Goal: Task Accomplishment & Management: Use online tool/utility

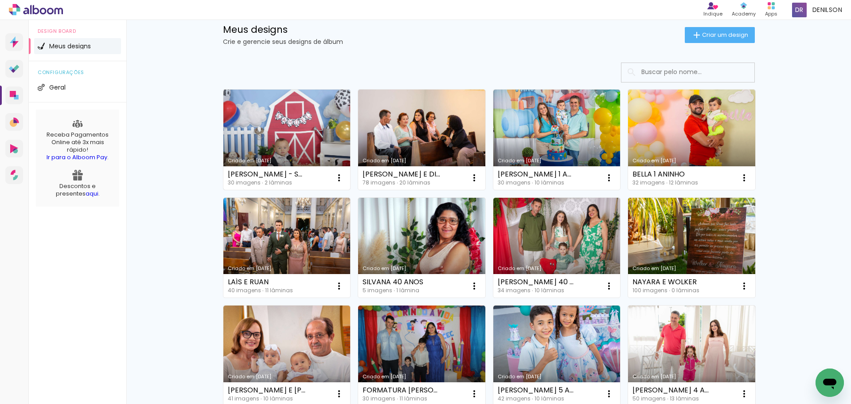
scroll to position [44, 0]
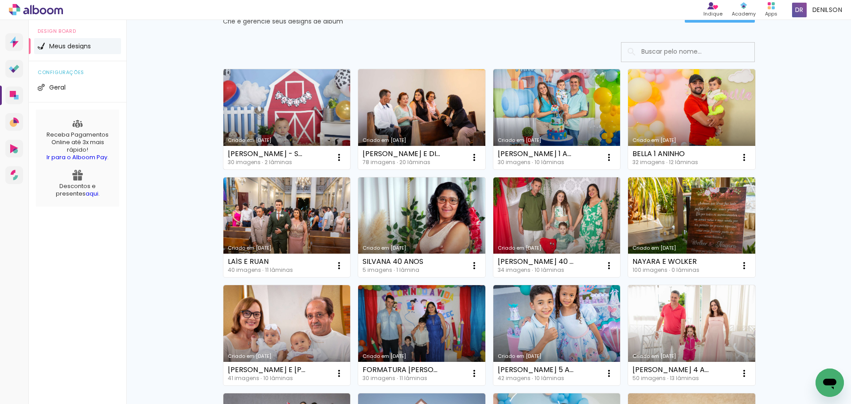
click at [285, 133] on link "Criado em [DATE]" at bounding box center [286, 119] width 127 height 100
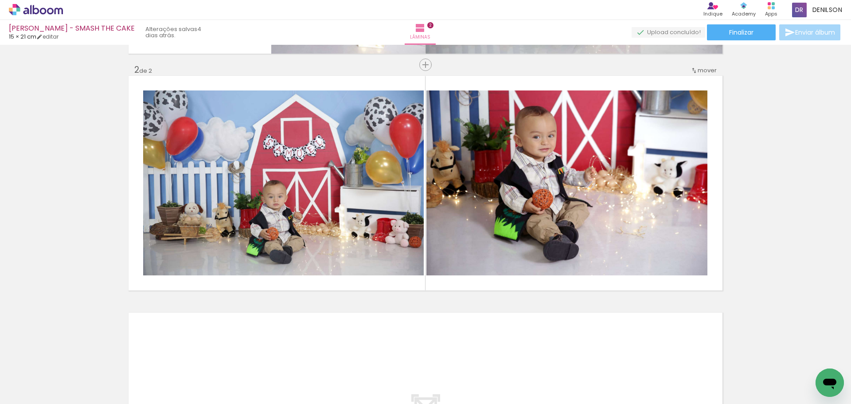
scroll to position [222, 0]
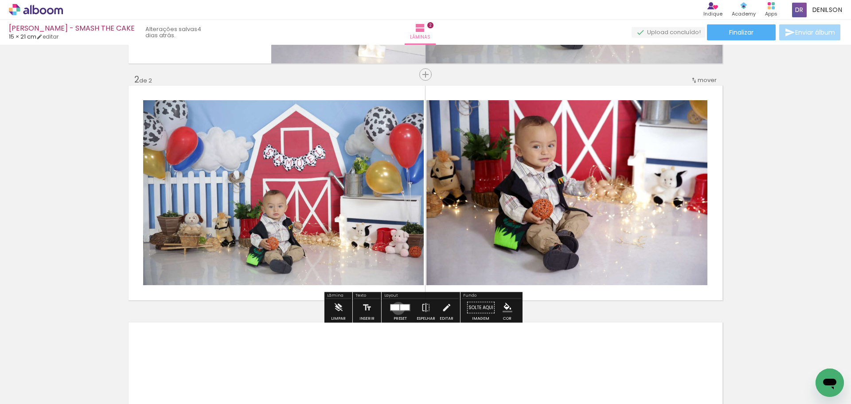
click at [396, 308] on div at bounding box center [395, 308] width 9 height 6
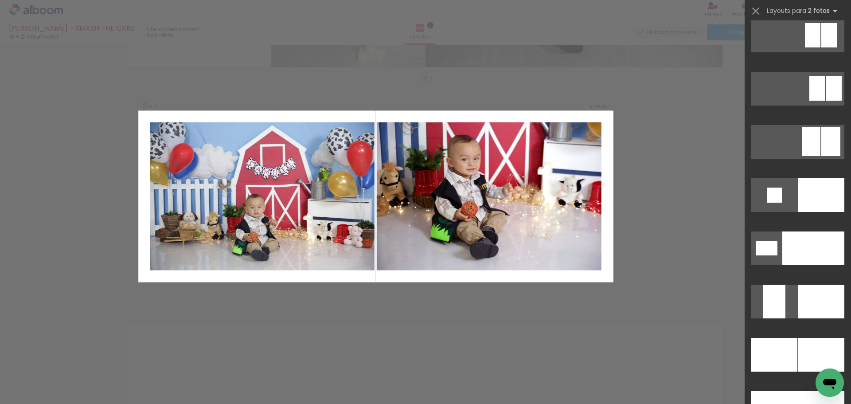
scroll to position [3634, 0]
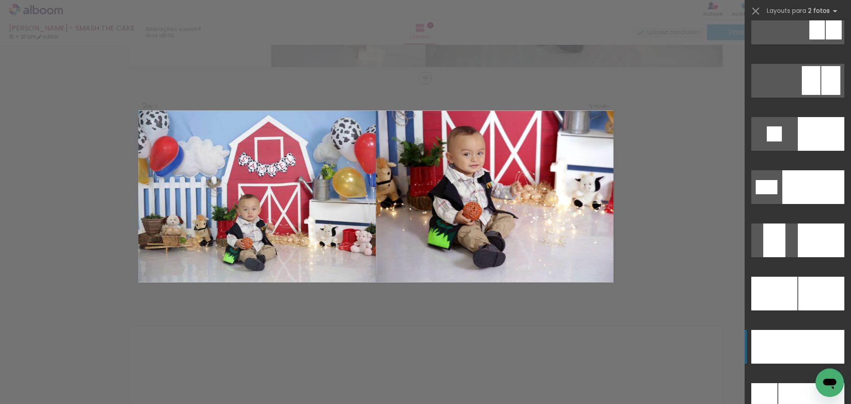
click at [798, 310] on div at bounding box center [821, 294] width 46 height 34
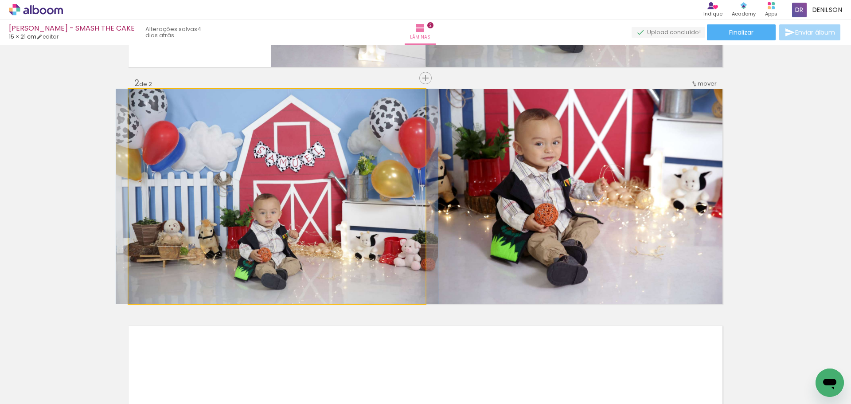
click at [278, 210] on quentale-photo at bounding box center [277, 196] width 297 height 215
click at [313, 202] on quentale-photo at bounding box center [277, 196] width 297 height 215
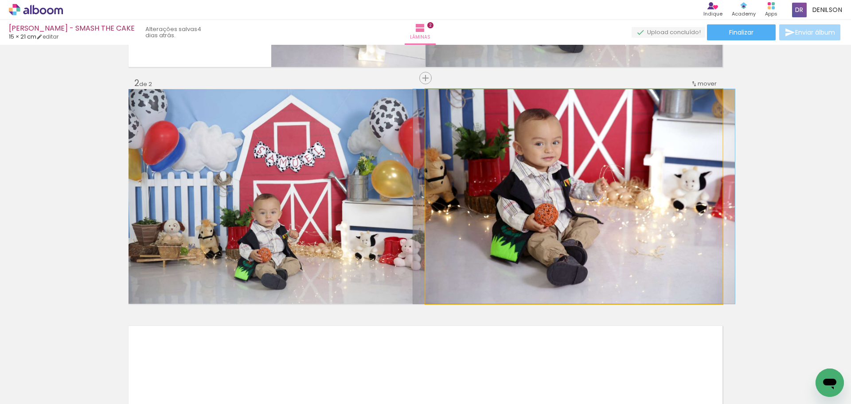
click at [548, 197] on quentale-photo at bounding box center [574, 196] width 297 height 215
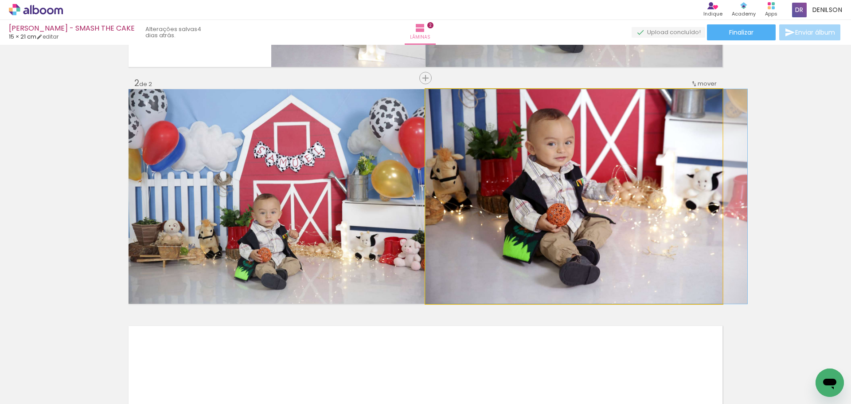
drag, startPoint x: 563, startPoint y: 195, endPoint x: 582, endPoint y: 195, distance: 19.1
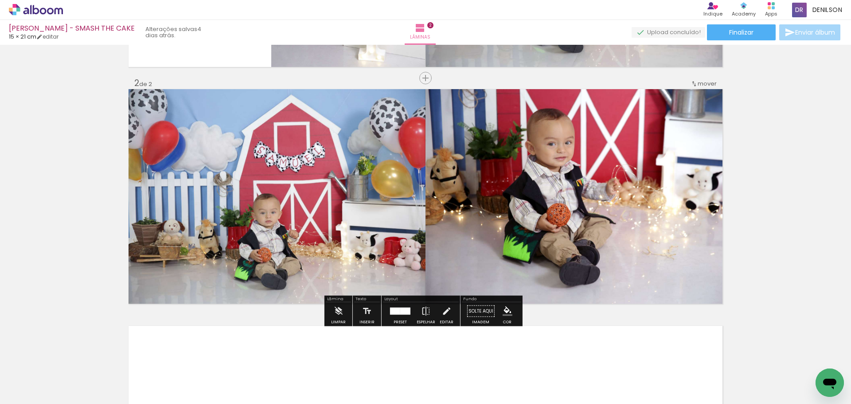
click at [400, 315] on div at bounding box center [400, 311] width 24 height 18
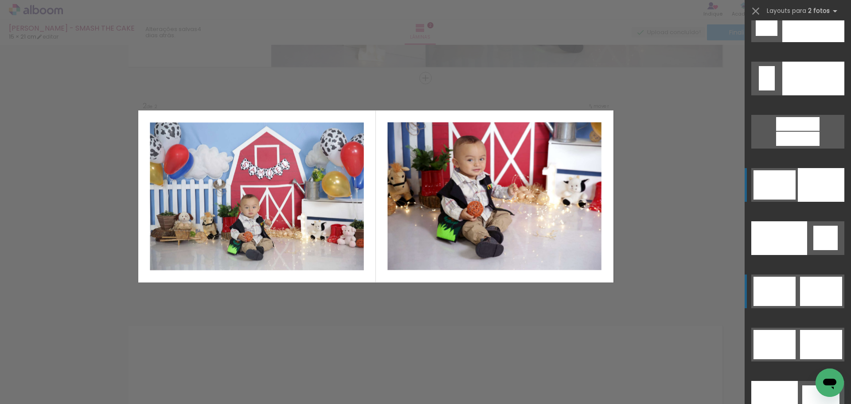
scroll to position [4271, 0]
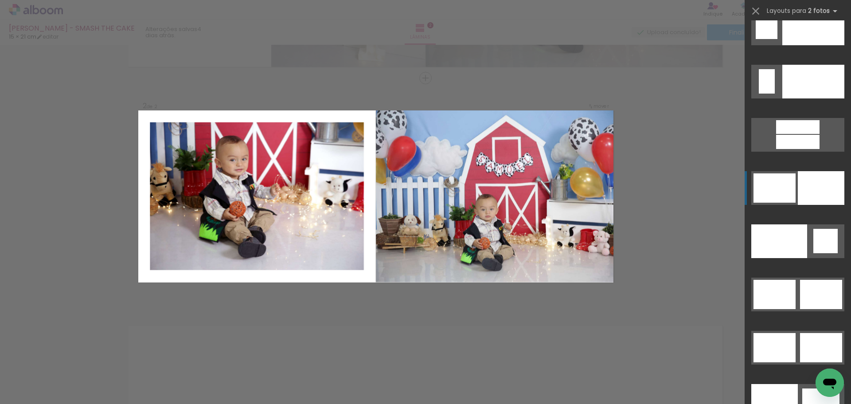
click at [818, 149] on div at bounding box center [797, 142] width 43 height 14
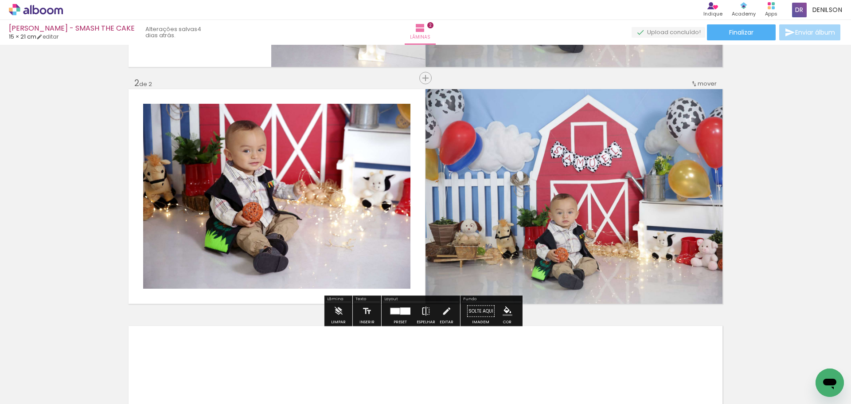
click at [422, 311] on iron-icon at bounding box center [426, 311] width 10 height 18
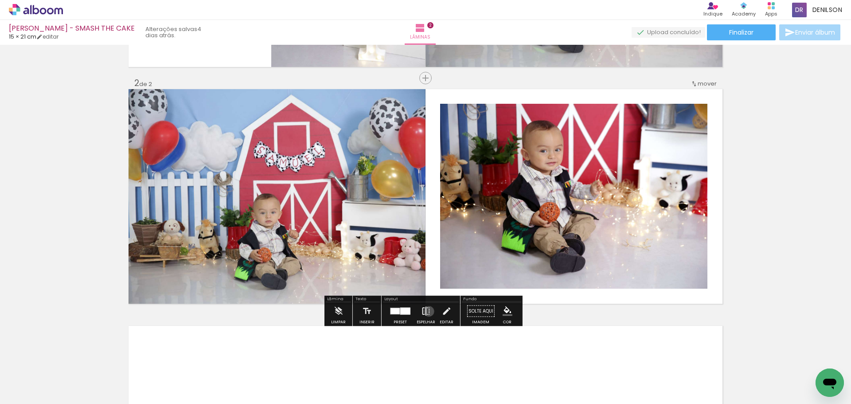
click at [427, 311] on iron-icon at bounding box center [426, 311] width 10 height 18
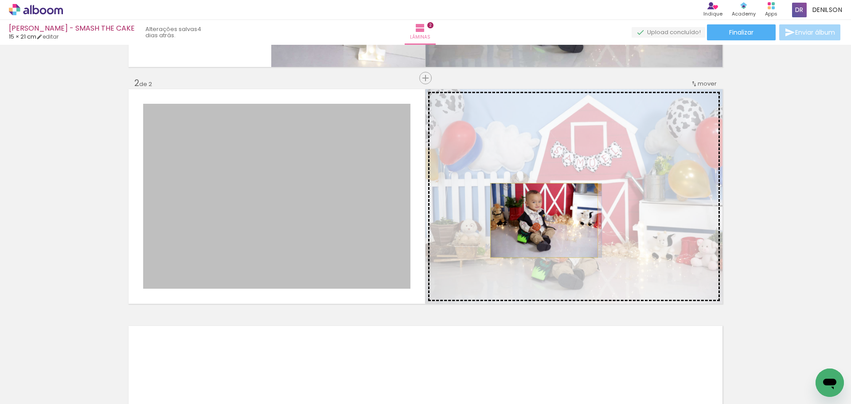
drag, startPoint x: 301, startPoint y: 220, endPoint x: 541, endPoint y: 220, distance: 240.3
click at [0, 0] on slot at bounding box center [0, 0] width 0 height 0
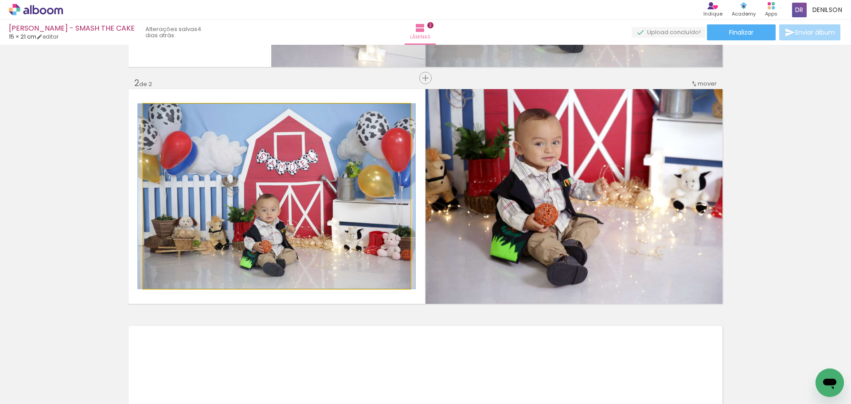
click at [314, 199] on quentale-photo at bounding box center [276, 196] width 267 height 185
click at [315, 199] on quentale-photo at bounding box center [276, 196] width 267 height 185
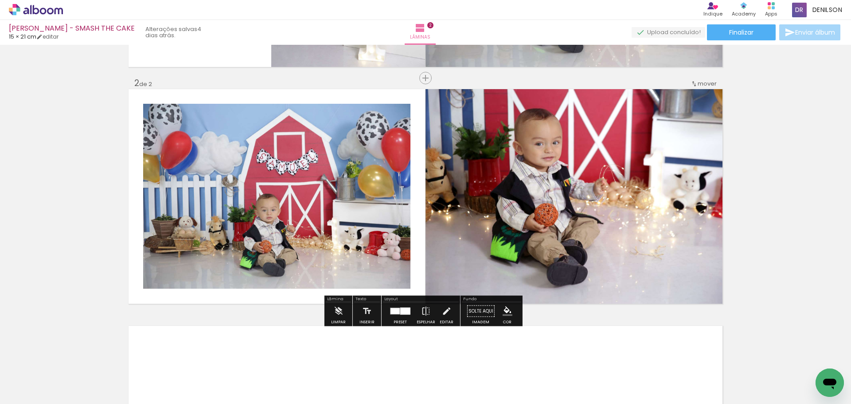
click at [316, 200] on quentale-photo at bounding box center [276, 196] width 267 height 185
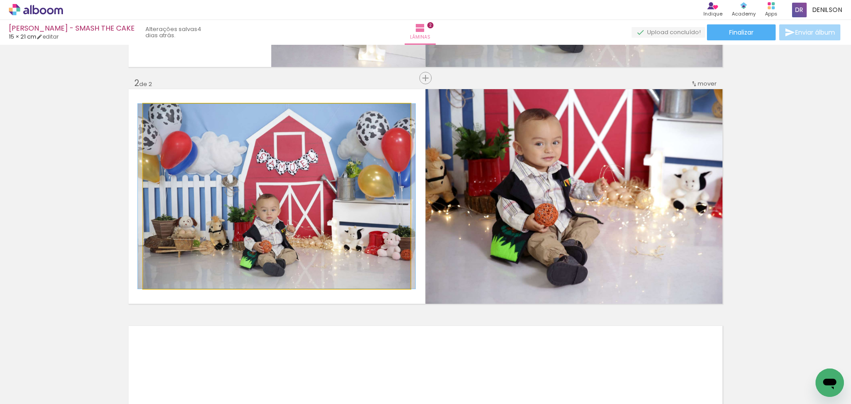
click at [315, 200] on quentale-photo at bounding box center [276, 196] width 267 height 185
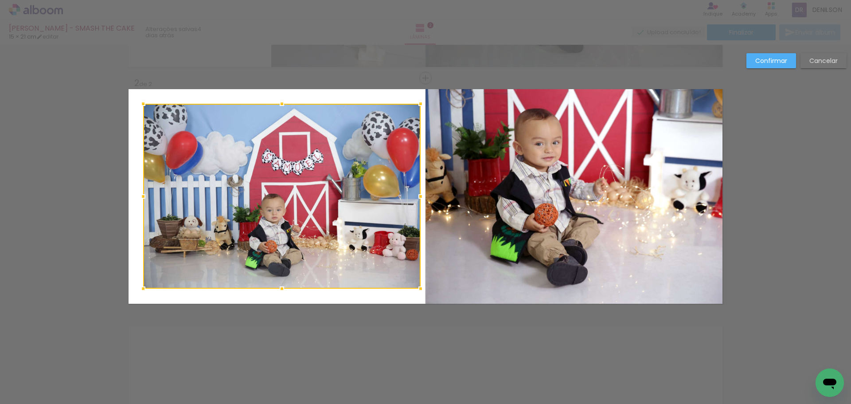
drag, startPoint x: 409, startPoint y: 199, endPoint x: 419, endPoint y: 199, distance: 10.2
click at [419, 199] on div at bounding box center [421, 197] width 18 height 18
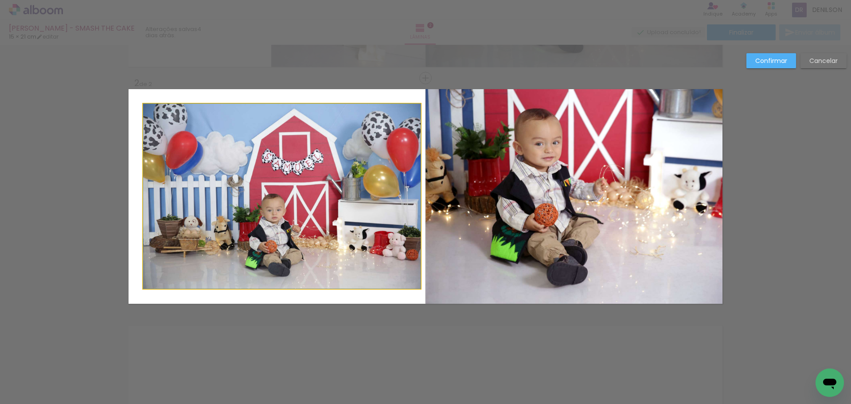
click at [316, 198] on quentale-photo at bounding box center [282, 196] width 278 height 185
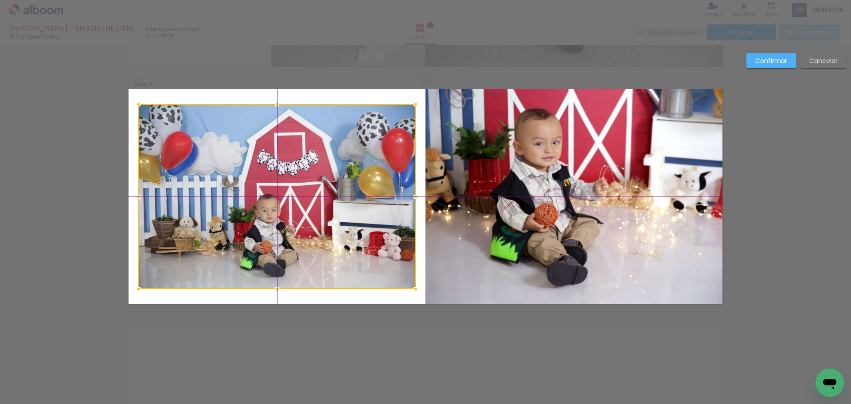
click at [294, 194] on div at bounding box center [277, 196] width 278 height 185
click at [596, 186] on quentale-photo at bounding box center [574, 196] width 297 height 215
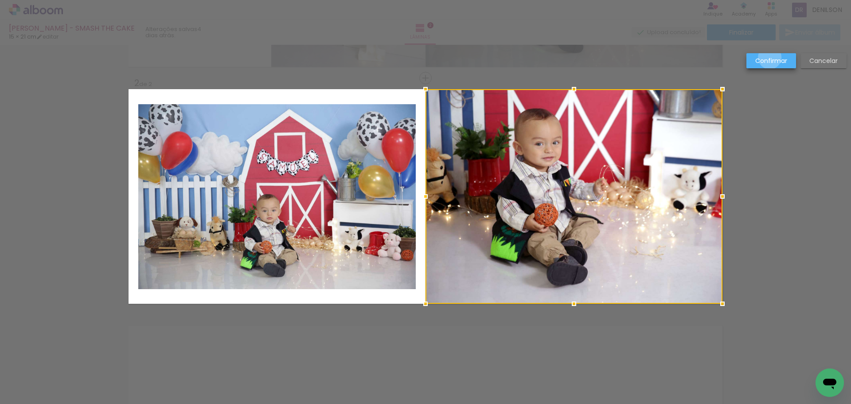
click at [0, 0] on slot "Confirmar" at bounding box center [0, 0] width 0 height 0
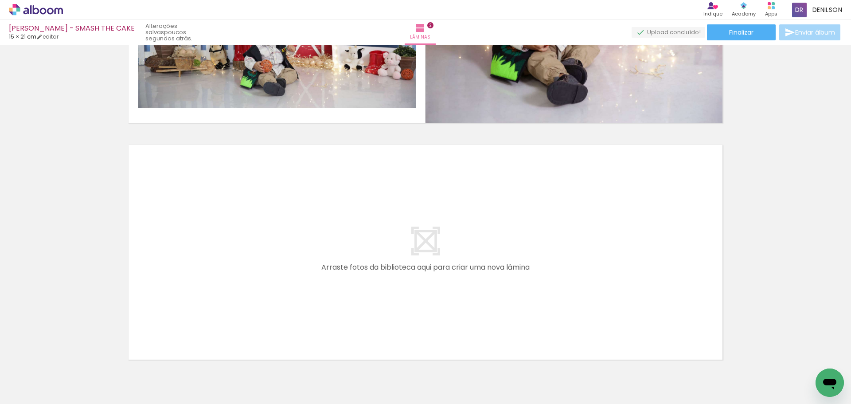
scroll to position [441, 0]
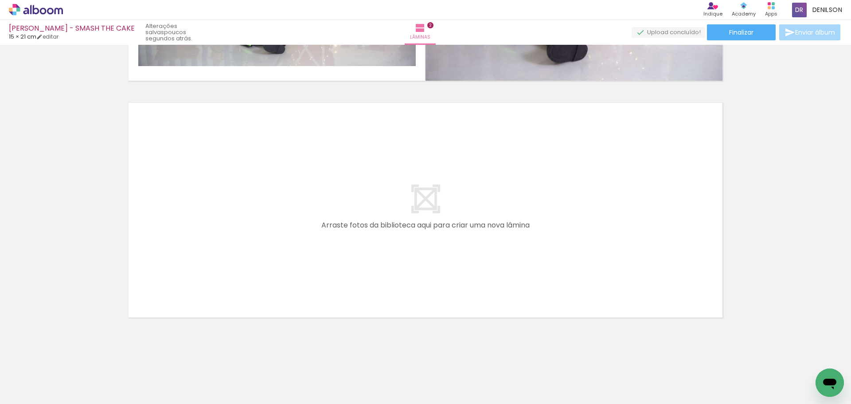
click at [47, 376] on iron-icon at bounding box center [45, 377] width 7 height 7
click at [0, 0] on slot "Não utilizadas" at bounding box center [0, 0] width 0 height 0
type input "Não utilizadas"
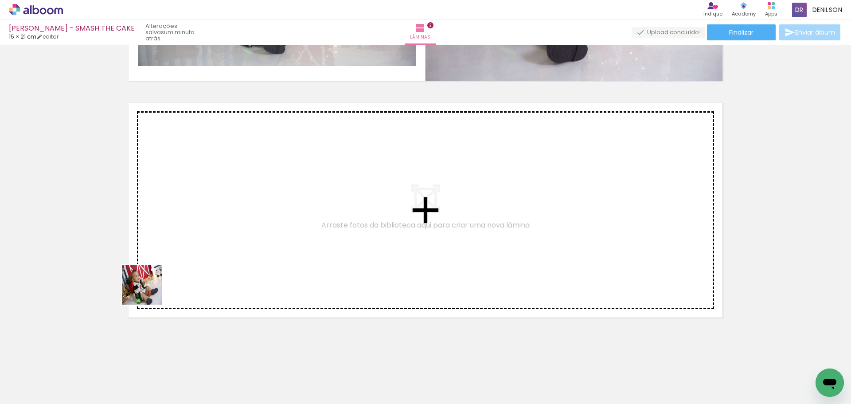
drag, startPoint x: 96, startPoint y: 379, endPoint x: 175, endPoint y: 257, distance: 145.8
click at [175, 257] on quentale-workspace at bounding box center [425, 202] width 851 height 404
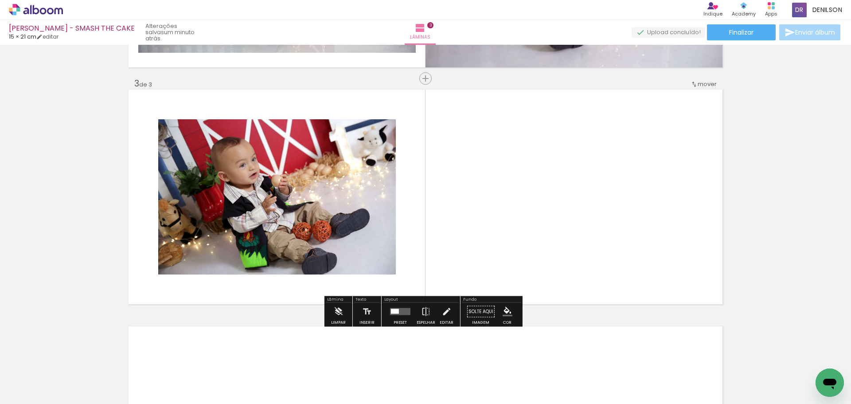
scroll to position [455, 0]
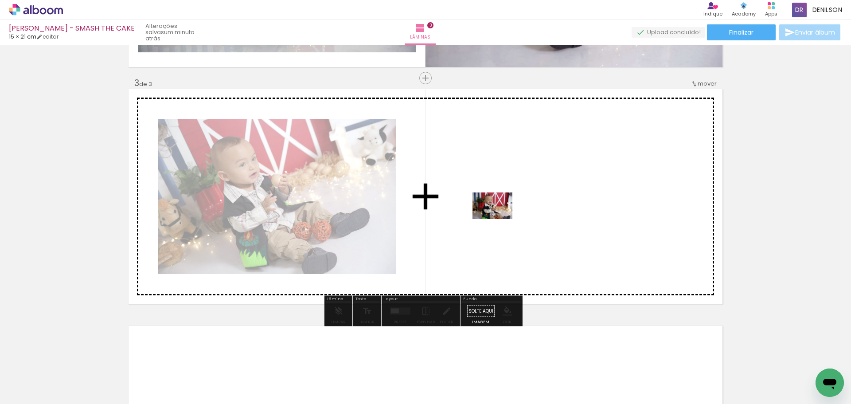
drag, startPoint x: 98, startPoint y: 374, endPoint x: 500, endPoint y: 219, distance: 430.6
click at [500, 219] on quentale-workspace at bounding box center [425, 202] width 851 height 404
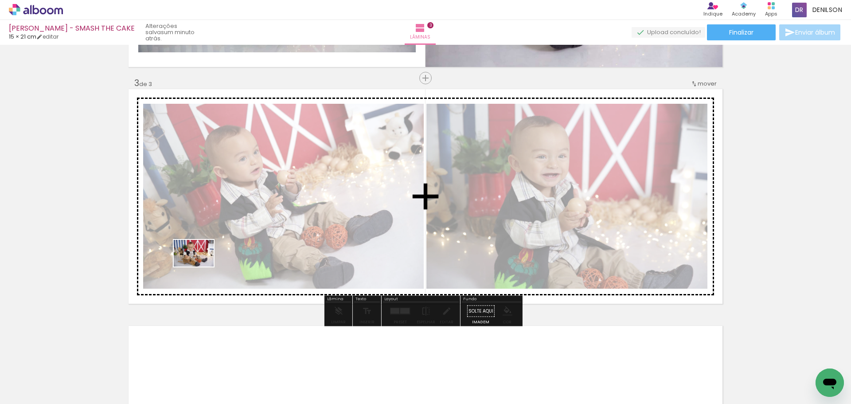
drag, startPoint x: 86, startPoint y: 375, endPoint x: 206, endPoint y: 260, distance: 166.8
click at [206, 260] on quentale-workspace at bounding box center [425, 202] width 851 height 404
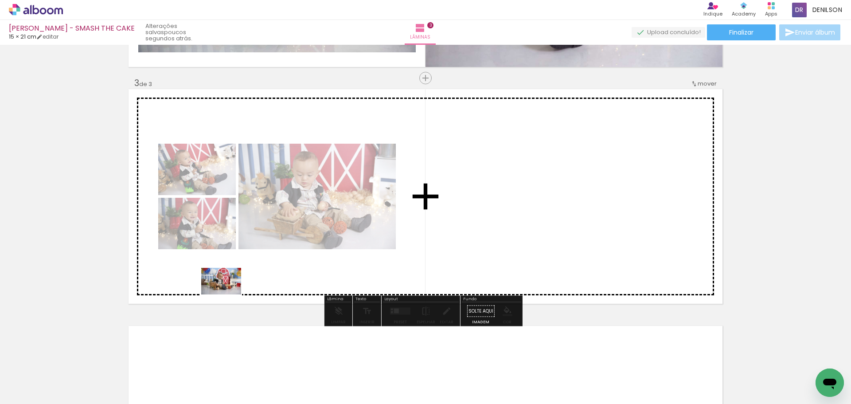
drag, startPoint x: 101, startPoint y: 376, endPoint x: 228, endPoint y: 293, distance: 152.5
click at [228, 293] on quentale-workspace at bounding box center [425, 202] width 851 height 404
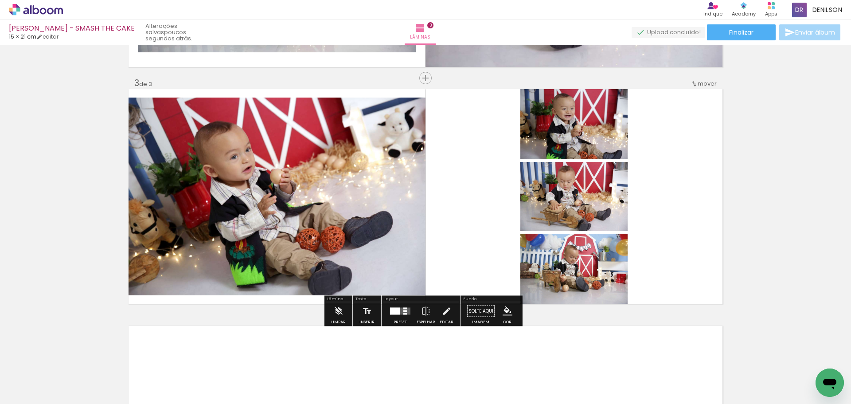
drag, startPoint x: 399, startPoint y: 314, endPoint x: 396, endPoint y: 310, distance: 5.2
click at [399, 314] on quentale-layouter at bounding box center [400, 311] width 20 height 7
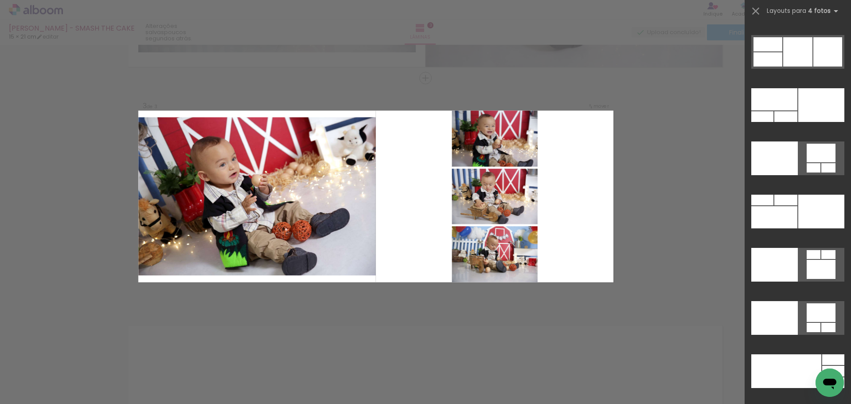
scroll to position [18705, 0]
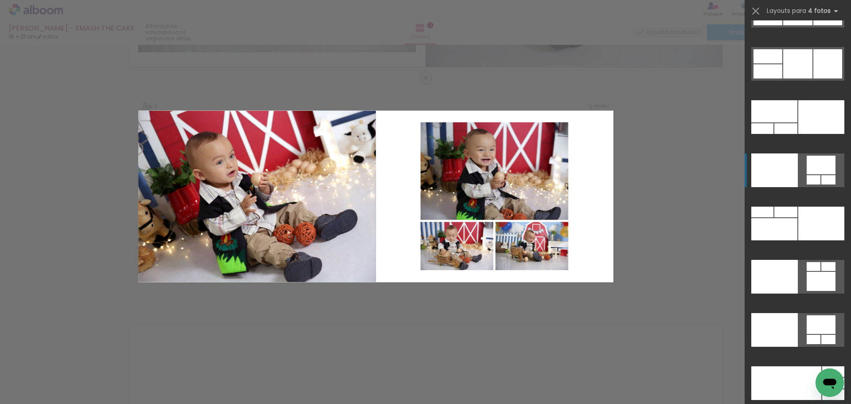
click at [782, 63] on div at bounding box center [768, 56] width 29 height 14
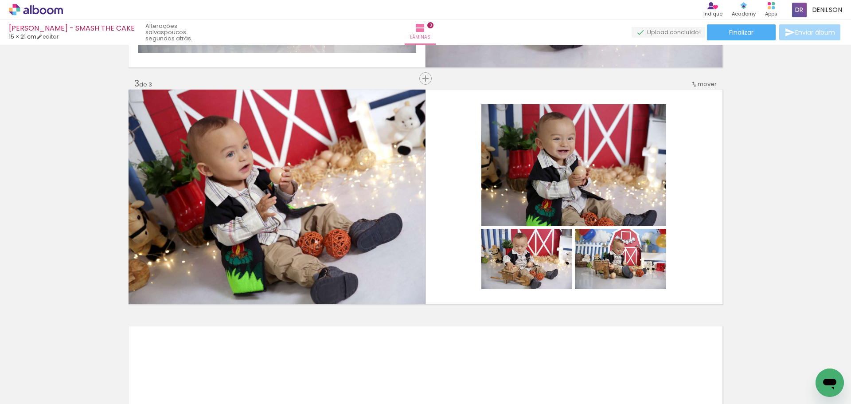
scroll to position [455, 0]
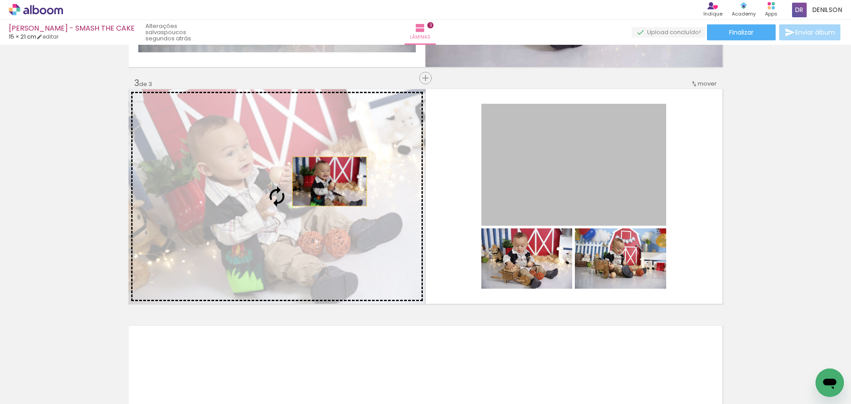
drag, startPoint x: 555, startPoint y: 164, endPoint x: 341, endPoint y: 177, distance: 214.9
click at [0, 0] on slot at bounding box center [0, 0] width 0 height 0
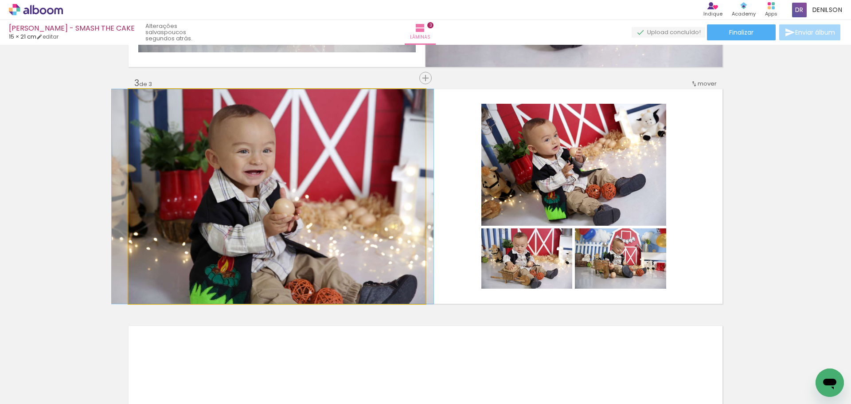
click at [297, 172] on quentale-photo at bounding box center [277, 196] width 297 height 215
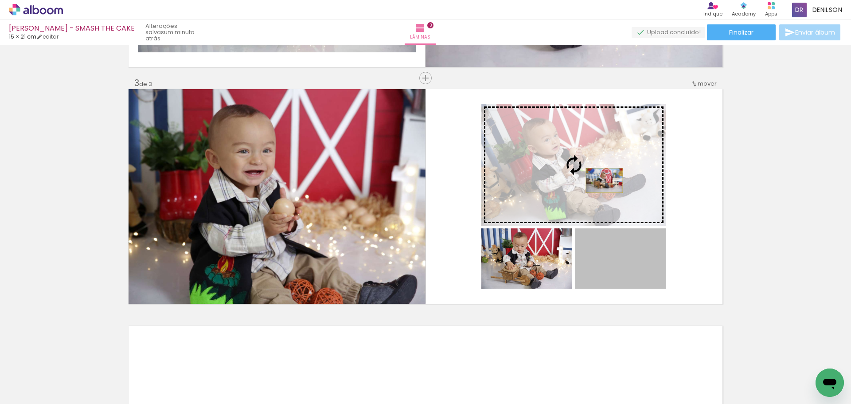
drag, startPoint x: 623, startPoint y: 260, endPoint x: 601, endPoint y: 180, distance: 82.3
click at [0, 0] on slot at bounding box center [0, 0] width 0 height 0
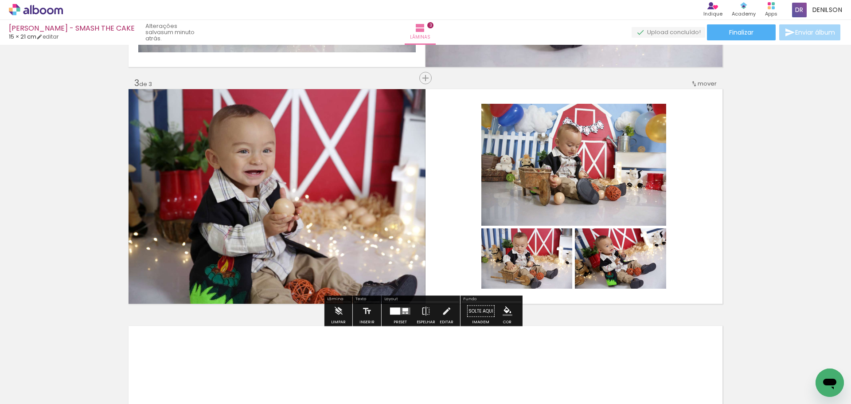
click at [576, 164] on quentale-photo at bounding box center [573, 165] width 185 height 122
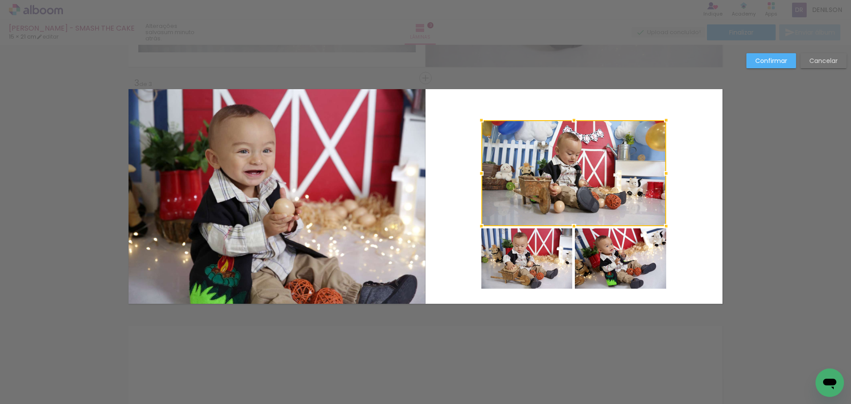
drag, startPoint x: 570, startPoint y: 102, endPoint x: 570, endPoint y: 121, distance: 18.6
click at [570, 121] on div at bounding box center [574, 120] width 18 height 18
click at [0, 0] on slot "Confirmar" at bounding box center [0, 0] width 0 height 0
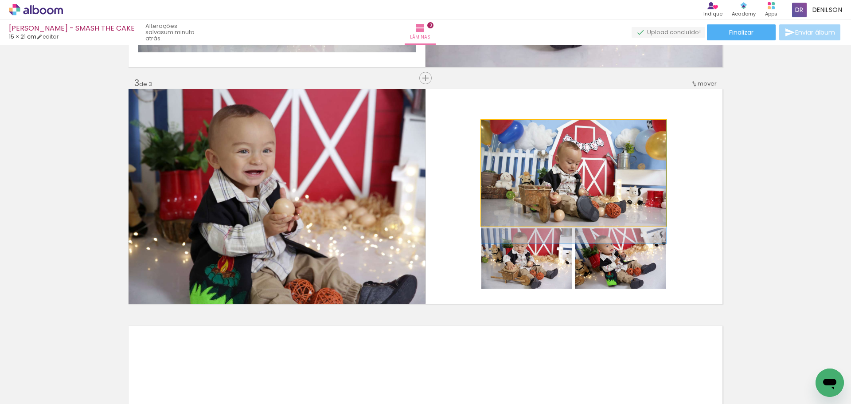
drag, startPoint x: 585, startPoint y: 166, endPoint x: 583, endPoint y: 183, distance: 17.4
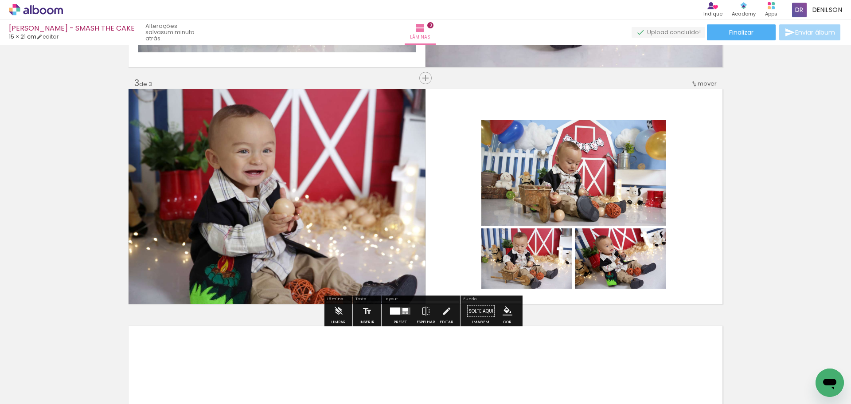
click at [561, 182] on quentale-photo at bounding box center [573, 173] width 185 height 106
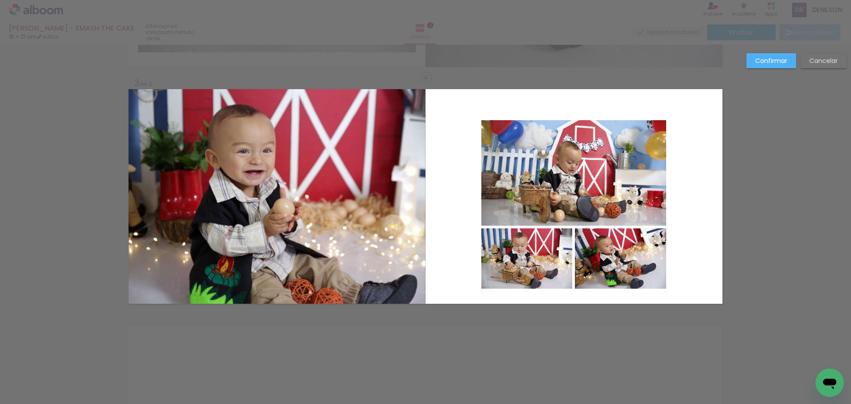
click at [561, 182] on quentale-photo at bounding box center [573, 173] width 185 height 106
click at [550, 240] on quentale-photo at bounding box center [526, 258] width 91 height 60
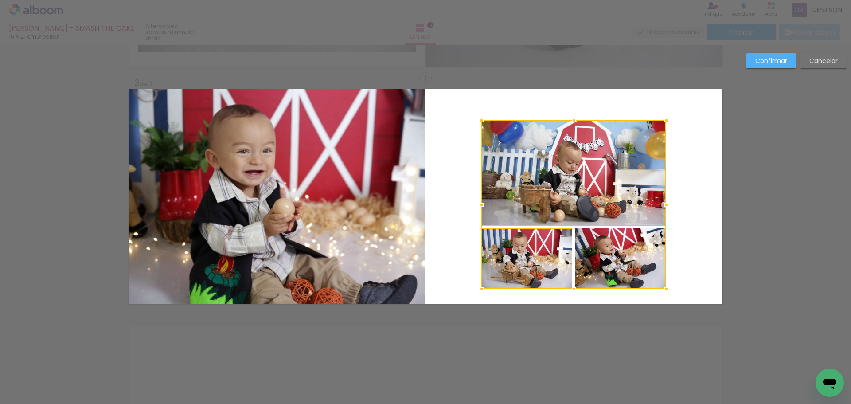
click at [595, 248] on div at bounding box center [573, 204] width 185 height 169
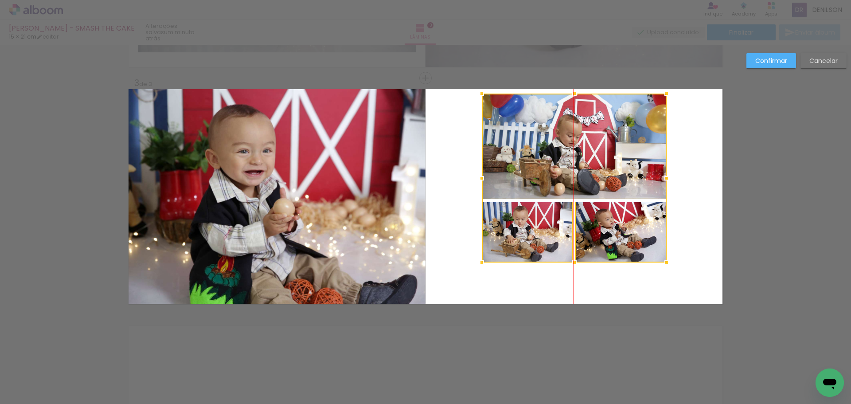
drag, startPoint x: 582, startPoint y: 214, endPoint x: 585, endPoint y: 188, distance: 26.7
click at [585, 188] on div at bounding box center [574, 178] width 185 height 169
click at [548, 232] on quentale-photo at bounding box center [527, 232] width 91 height 60
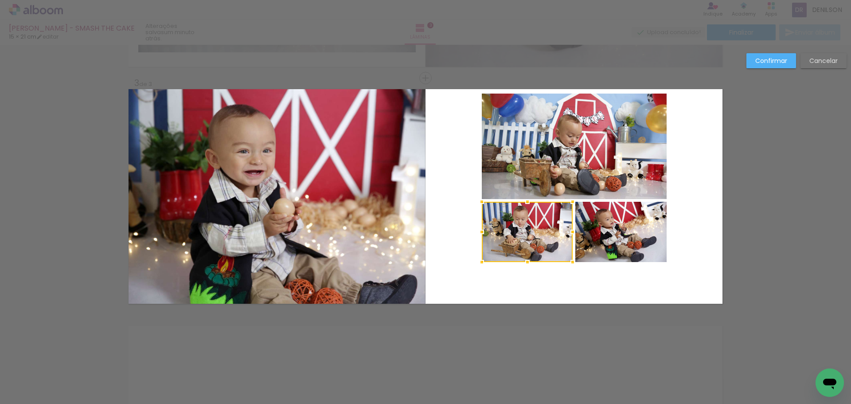
click at [637, 249] on quentale-photo at bounding box center [620, 232] width 91 height 60
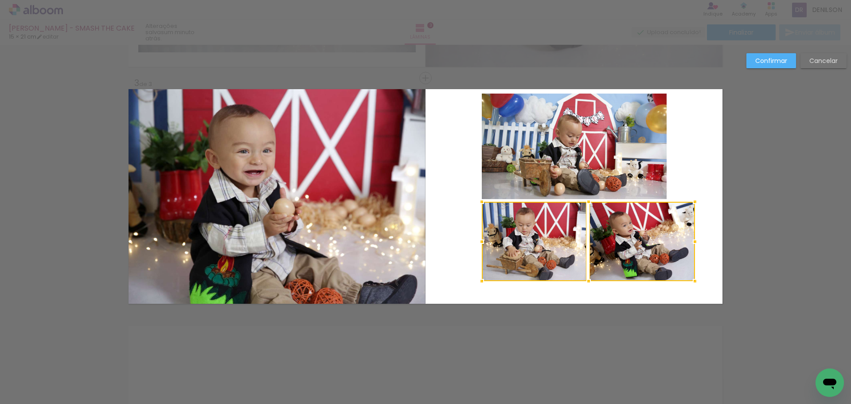
drag, startPoint x: 663, startPoint y: 264, endPoint x: 689, endPoint y: 283, distance: 32.0
click at [689, 283] on div at bounding box center [695, 281] width 18 height 18
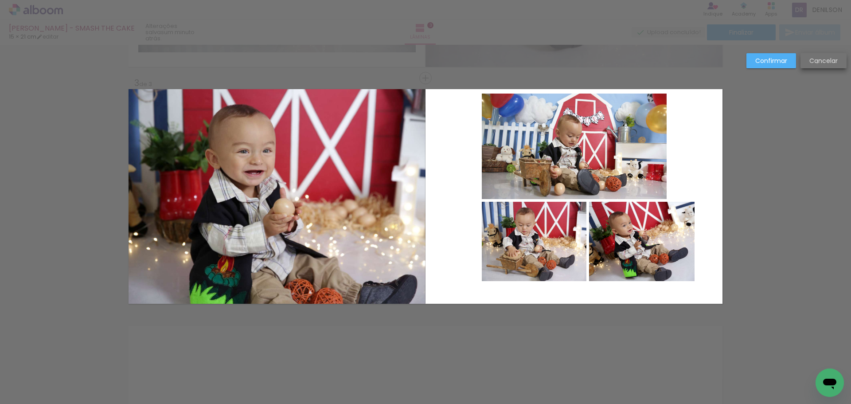
click at [0, 0] on slot "Cancelar" at bounding box center [0, 0] width 0 height 0
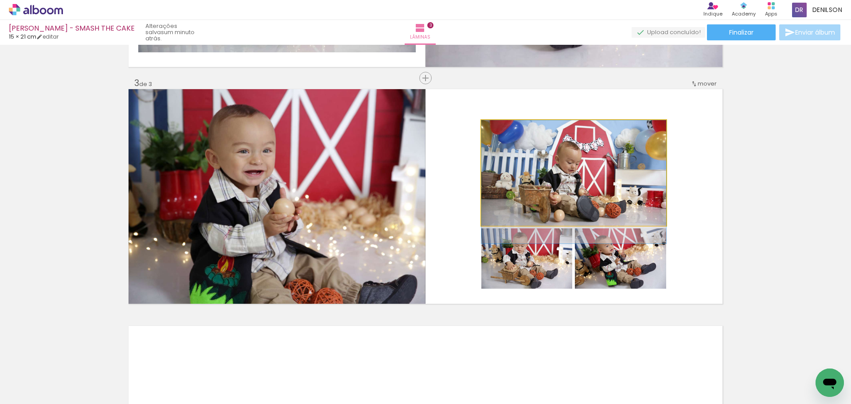
click at [567, 171] on quentale-photo at bounding box center [573, 173] width 185 height 106
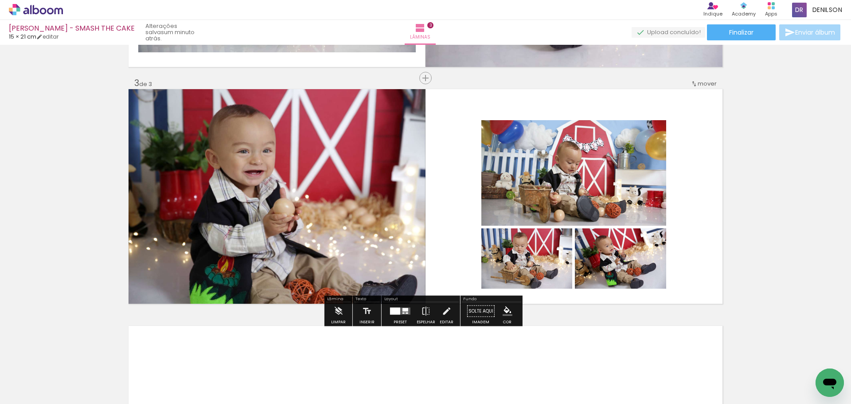
click at [567, 171] on quentale-photo at bounding box center [573, 173] width 185 height 106
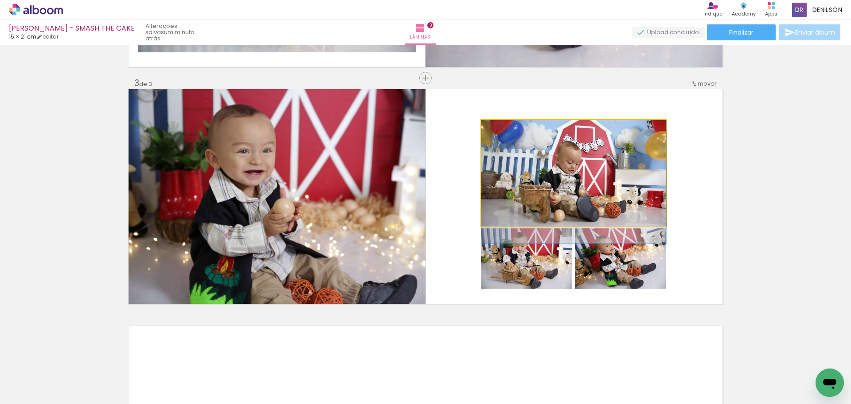
click at [567, 171] on quentale-photo at bounding box center [573, 173] width 185 height 106
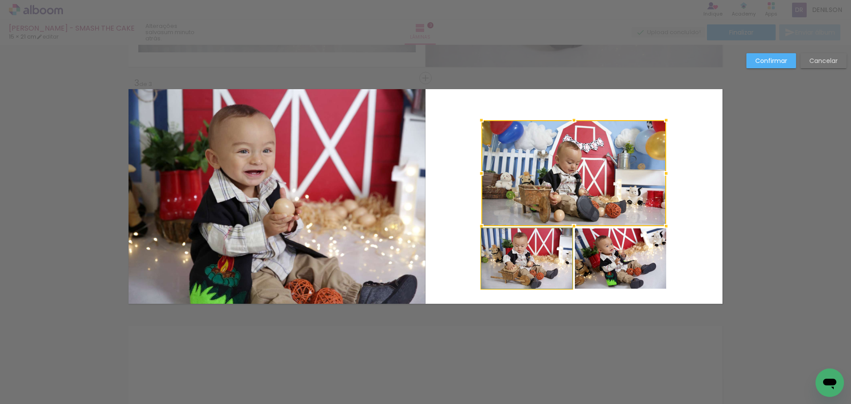
drag, startPoint x: 532, startPoint y: 264, endPoint x: 573, endPoint y: 261, distance: 40.9
click at [533, 264] on quentale-photo at bounding box center [526, 258] width 91 height 60
click at [596, 258] on div at bounding box center [573, 204] width 185 height 169
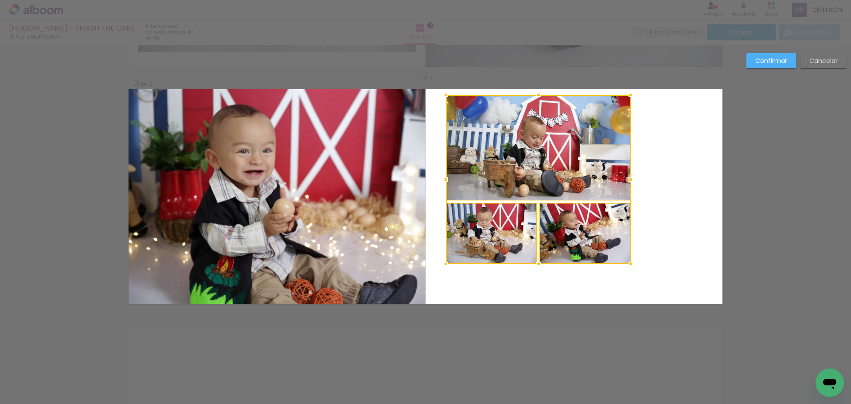
drag, startPoint x: 602, startPoint y: 246, endPoint x: 566, endPoint y: 221, distance: 43.5
click at [566, 221] on div at bounding box center [538, 179] width 185 height 169
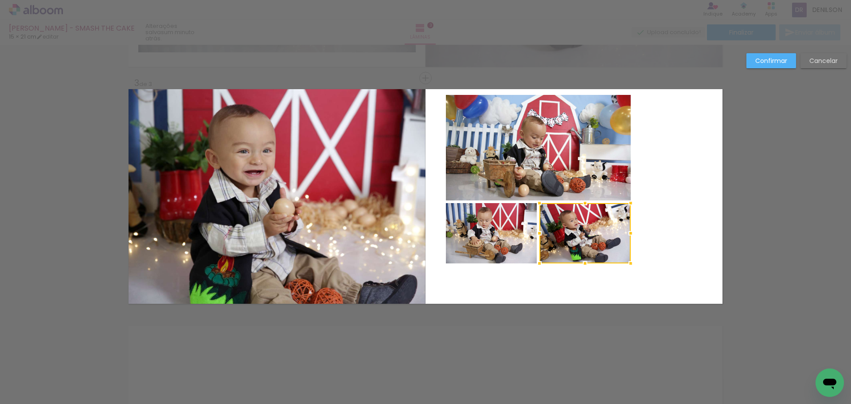
click at [524, 172] on quentale-photo at bounding box center [538, 148] width 185 height 106
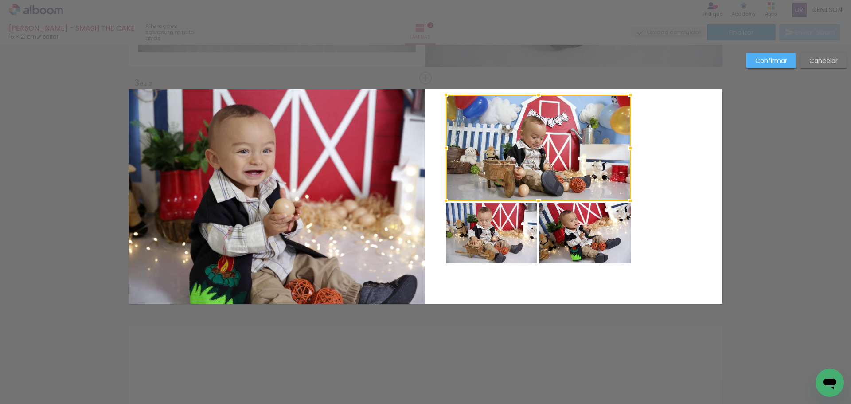
click at [510, 238] on quentale-photo at bounding box center [491, 233] width 91 height 60
click at [560, 233] on div at bounding box center [538, 179] width 185 height 169
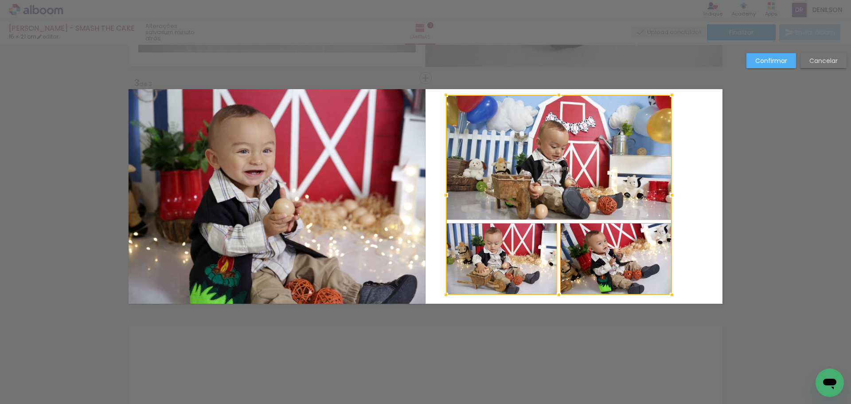
drag, startPoint x: 628, startPoint y: 263, endPoint x: 667, endPoint y: 289, distance: 47.0
click at [668, 292] on div at bounding box center [672, 295] width 18 height 18
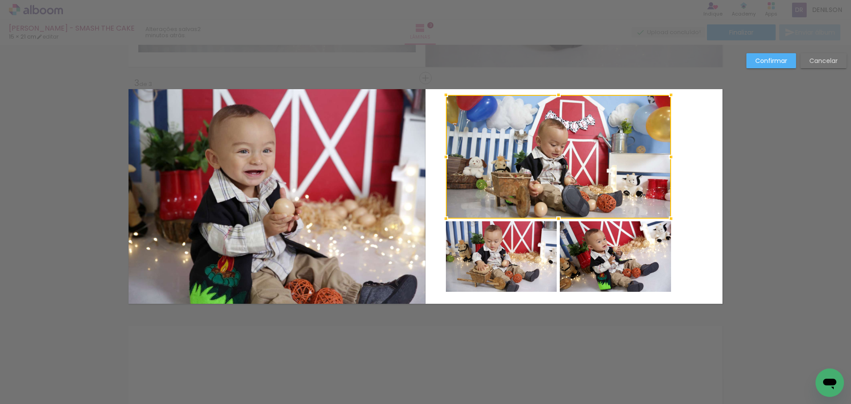
click at [0, 0] on slot "Confirmar" at bounding box center [0, 0] width 0 height 0
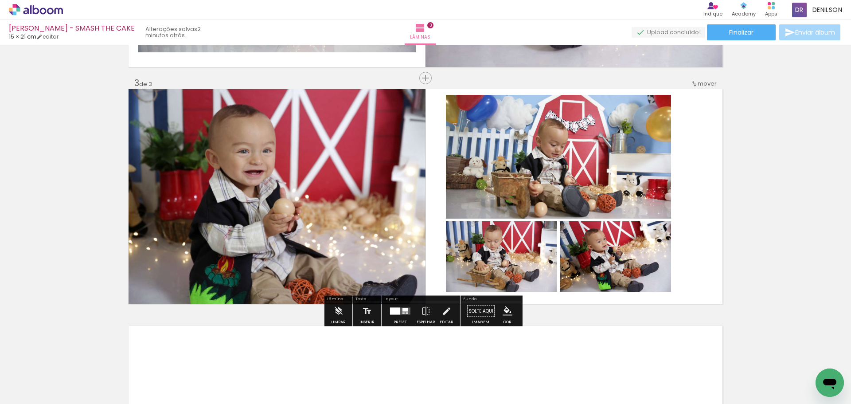
click at [574, 171] on quentale-photo at bounding box center [558, 157] width 225 height 124
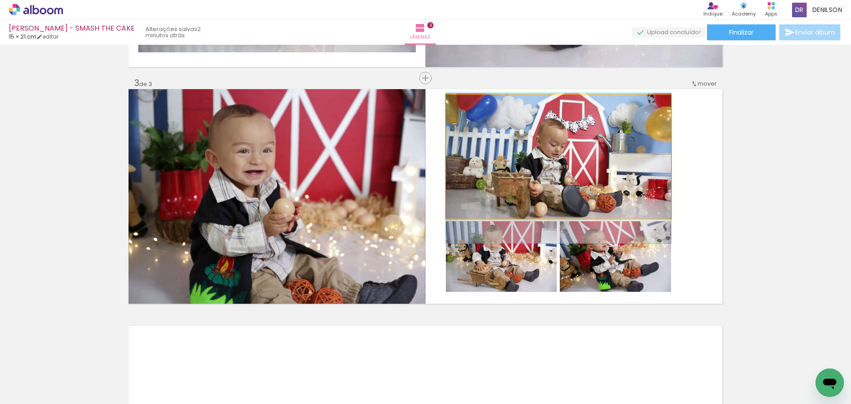
click at [574, 171] on quentale-photo at bounding box center [558, 157] width 225 height 124
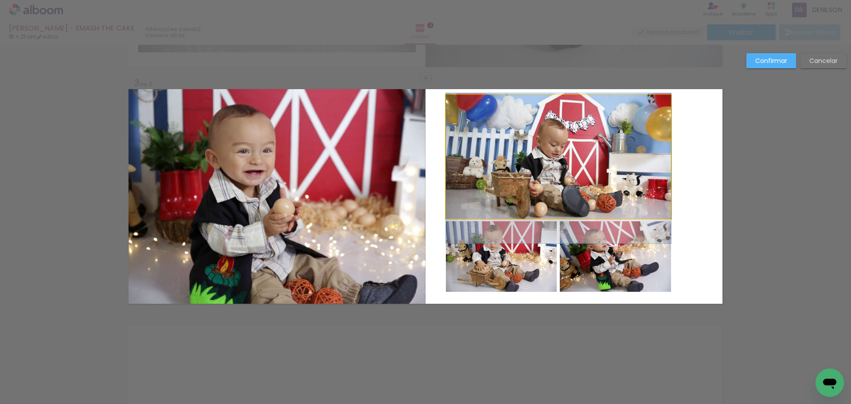
click at [574, 171] on quentale-photo at bounding box center [558, 157] width 225 height 124
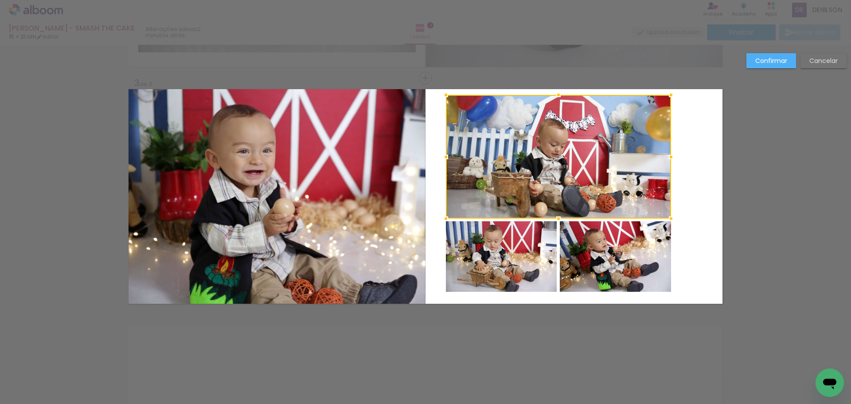
click at [528, 241] on quentale-photo at bounding box center [501, 256] width 111 height 70
click at [578, 246] on div at bounding box center [558, 193] width 225 height 197
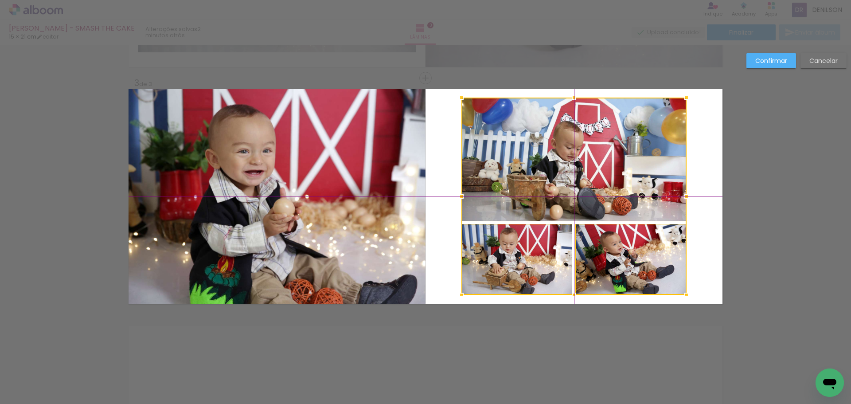
drag, startPoint x: 579, startPoint y: 217, endPoint x: 590, endPoint y: 211, distance: 12.5
click at [590, 211] on div at bounding box center [573, 196] width 225 height 197
click at [0, 0] on slot "Confirmar" at bounding box center [0, 0] width 0 height 0
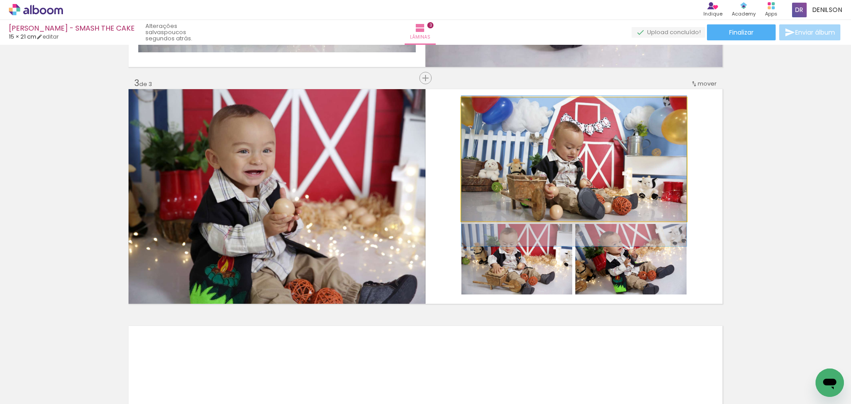
click at [642, 175] on quentale-photo at bounding box center [573, 160] width 225 height 124
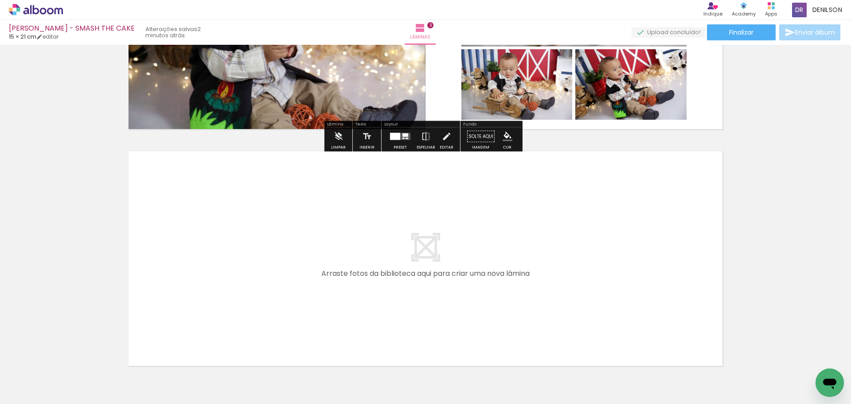
scroll to position [632, 0]
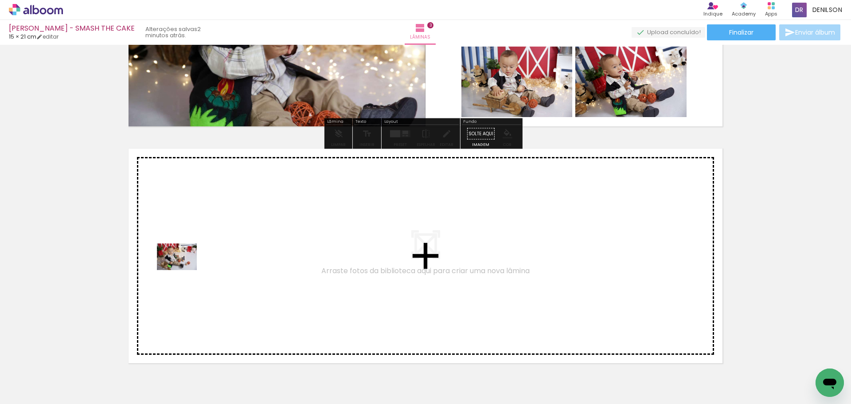
drag, startPoint x: 98, startPoint y: 381, endPoint x: 184, endPoint y: 270, distance: 139.7
click at [184, 270] on quentale-workspace at bounding box center [425, 202] width 851 height 404
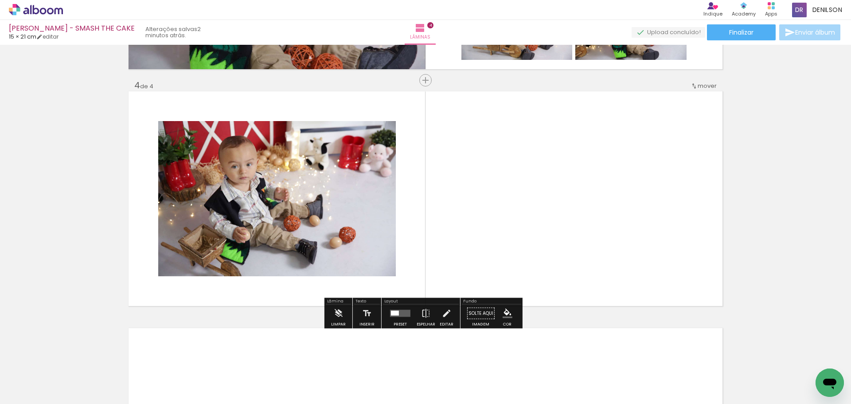
scroll to position [692, 0]
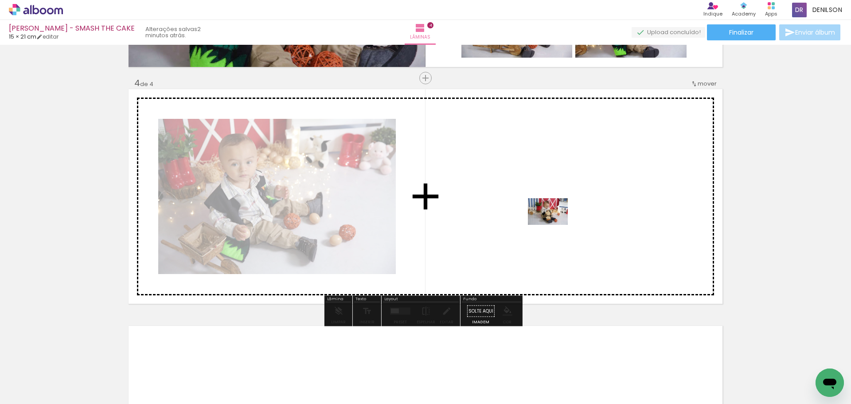
drag, startPoint x: 95, startPoint y: 378, endPoint x: 581, endPoint y: 219, distance: 511.1
click at [581, 219] on quentale-workspace at bounding box center [425, 202] width 851 height 404
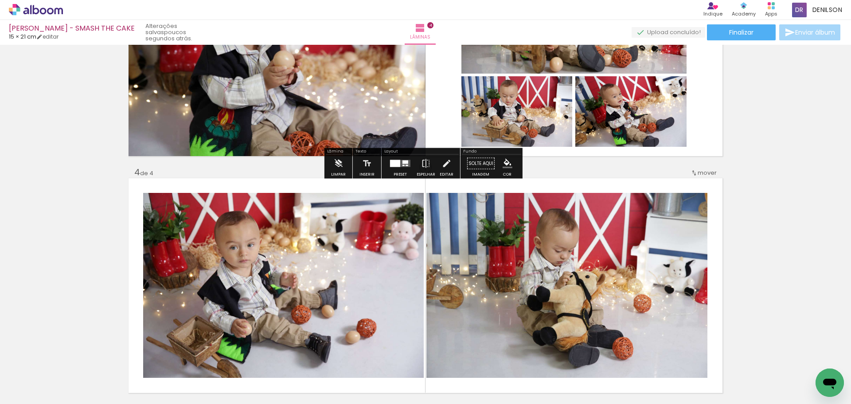
scroll to position [603, 0]
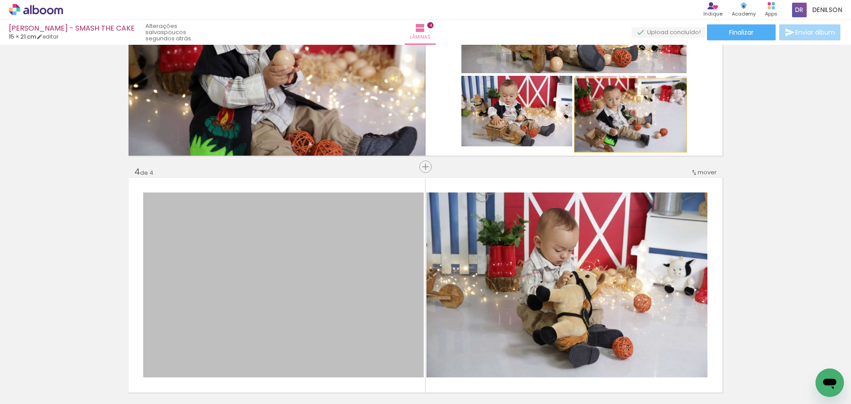
drag, startPoint x: 340, startPoint y: 285, endPoint x: 627, endPoint y: 115, distance: 333.5
click at [627, 115] on div "Inserir lâmina 1 de 4 Inserir lâmina 2 de 4 Inserir lâmina 3 de 4 Inserir lâmin…" at bounding box center [425, 37] width 851 height 1184
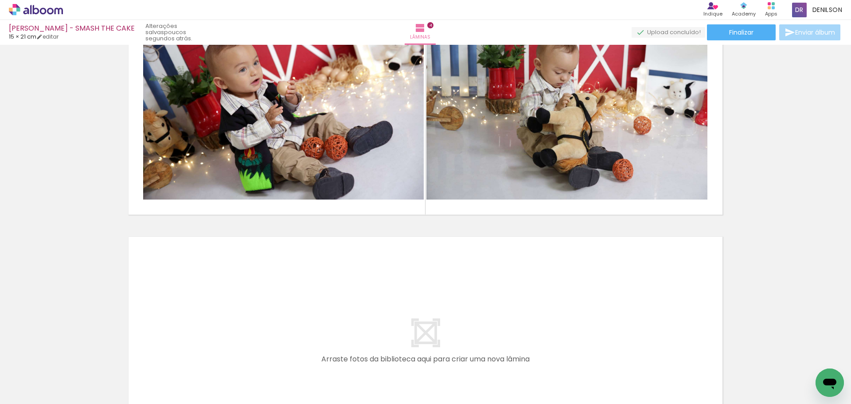
scroll to position [782, 0]
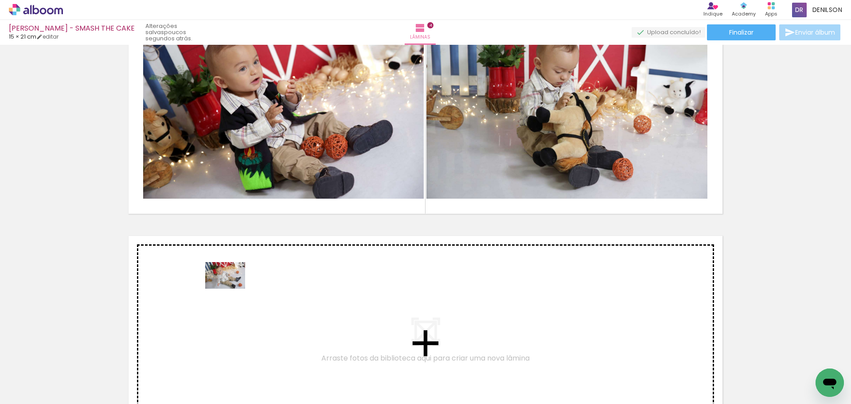
drag, startPoint x: 93, startPoint y: 376, endPoint x: 232, endPoint y: 289, distance: 164.6
click at [232, 289] on quentale-workspace at bounding box center [425, 202] width 851 height 404
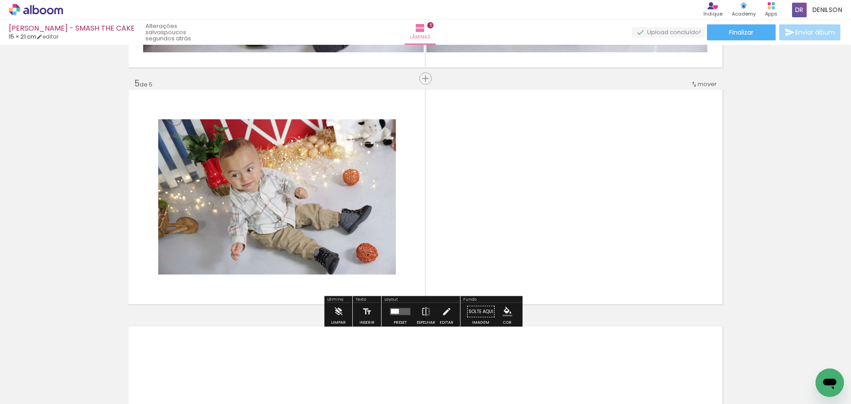
scroll to position [928, 0]
drag, startPoint x: 199, startPoint y: 331, endPoint x: 346, endPoint y: 250, distance: 167.6
click at [346, 250] on quentale-workspace at bounding box center [425, 202] width 851 height 404
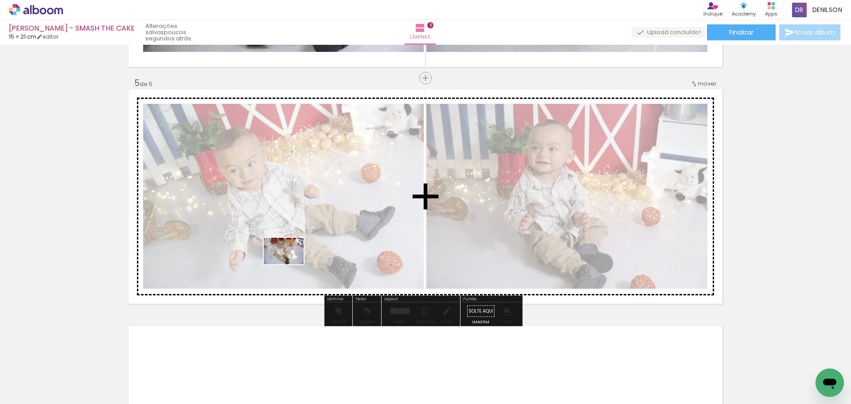
drag, startPoint x: 94, startPoint y: 372, endPoint x: 290, endPoint y: 264, distance: 224.0
click at [290, 264] on quentale-workspace at bounding box center [425, 202] width 851 height 404
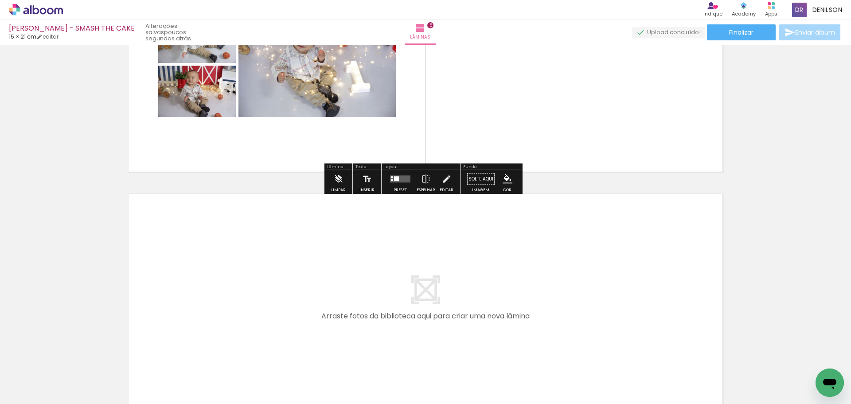
scroll to position [1061, 0]
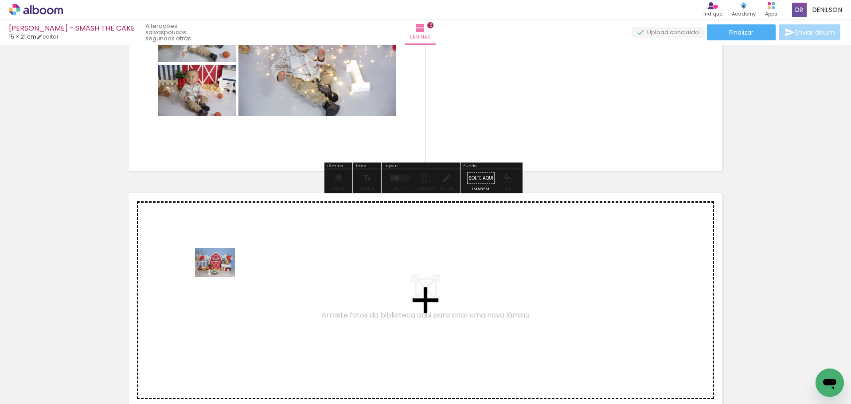
drag, startPoint x: 88, startPoint y: 373, endPoint x: 222, endPoint y: 274, distance: 165.8
click at [222, 274] on quentale-workspace at bounding box center [425, 202] width 851 height 404
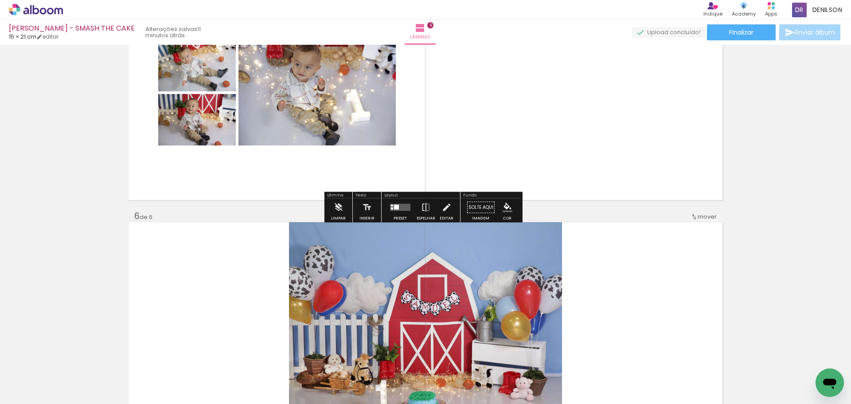
scroll to position [1076, 0]
